Goal: Task Accomplishment & Management: Manage account settings

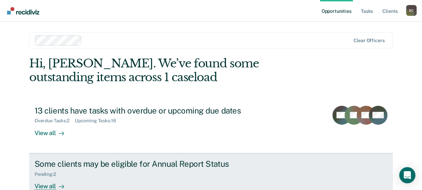
scroll to position [16, 0]
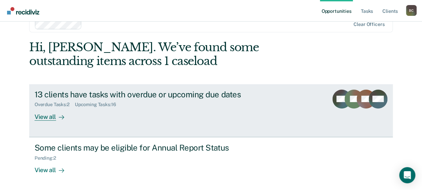
click at [81, 97] on div "13 clients have tasks with overdue or upcoming due dates" at bounding box center [153, 94] width 236 height 10
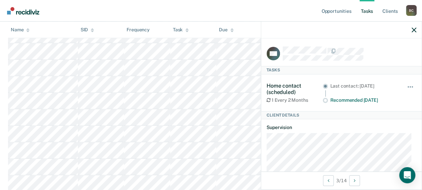
scroll to position [235, 0]
click at [411, 28] on div at bounding box center [341, 30] width 161 height 17
click at [411, 27] on div at bounding box center [341, 30] width 161 height 17
click at [414, 29] on icon "button" at bounding box center [414, 30] width 5 height 5
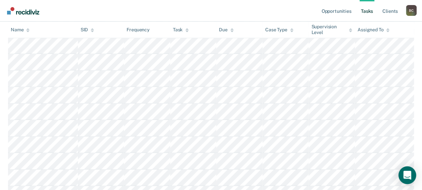
click at [404, 173] on icon "Open Intercom Messenger" at bounding box center [407, 174] width 9 height 9
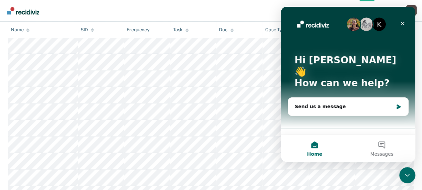
scroll to position [0, 0]
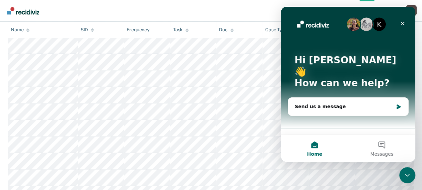
click at [404, 172] on icon "Close Intercom Messenger" at bounding box center [408, 175] width 8 height 8
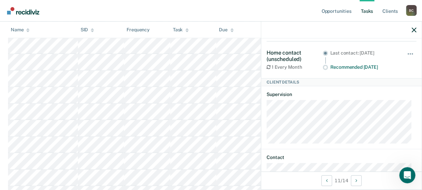
scroll to position [34, 0]
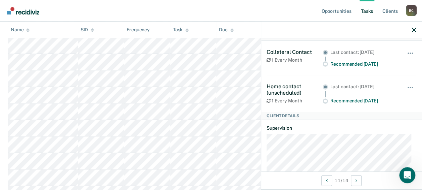
click at [287, 92] on div "Home contact (unscheduled)" at bounding box center [295, 89] width 56 height 13
click at [271, 100] on div "1 Every Month" at bounding box center [295, 101] width 56 height 6
click at [407, 87] on button "button" at bounding box center [410, 90] width 11 height 11
click at [386, 103] on div "Home contact (unscheduled) 1 Every Month Last contact: [DATE] Recommended [DATE…" at bounding box center [342, 93] width 150 height 37
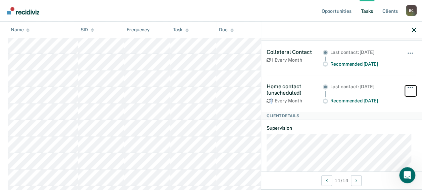
click at [406, 85] on button "button" at bounding box center [410, 90] width 11 height 11
click at [384, 102] on div "Home contact (unscheduled) 1 Every Month Last contact: [DATE] Recommended [DATE…" at bounding box center [342, 93] width 150 height 21
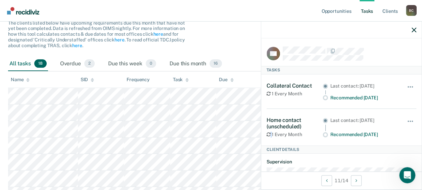
scroll to position [67, 0]
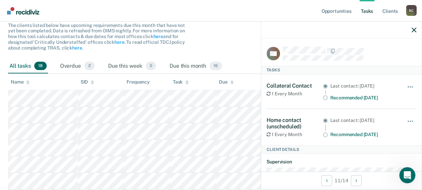
click at [400, 8] on ul "Opportunities Tasks Client s" at bounding box center [363, 11] width 86 height 22
click at [391, 12] on link "Client s" at bounding box center [390, 11] width 18 height 22
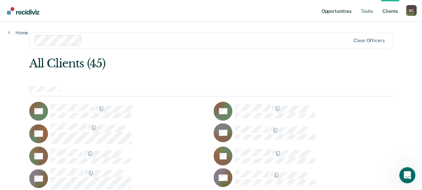
click at [339, 11] on link "Opportunities" at bounding box center [336, 11] width 33 height 22
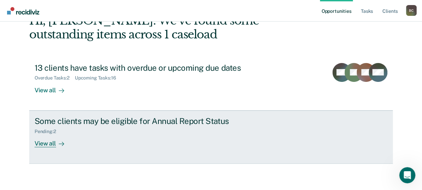
scroll to position [43, 0]
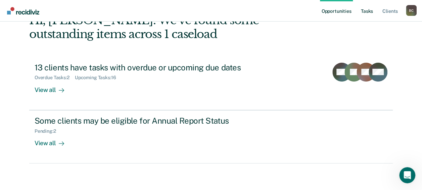
click at [363, 9] on link "Tasks" at bounding box center [367, 11] width 15 height 22
